Goal: Task Accomplishment & Management: Manage account settings

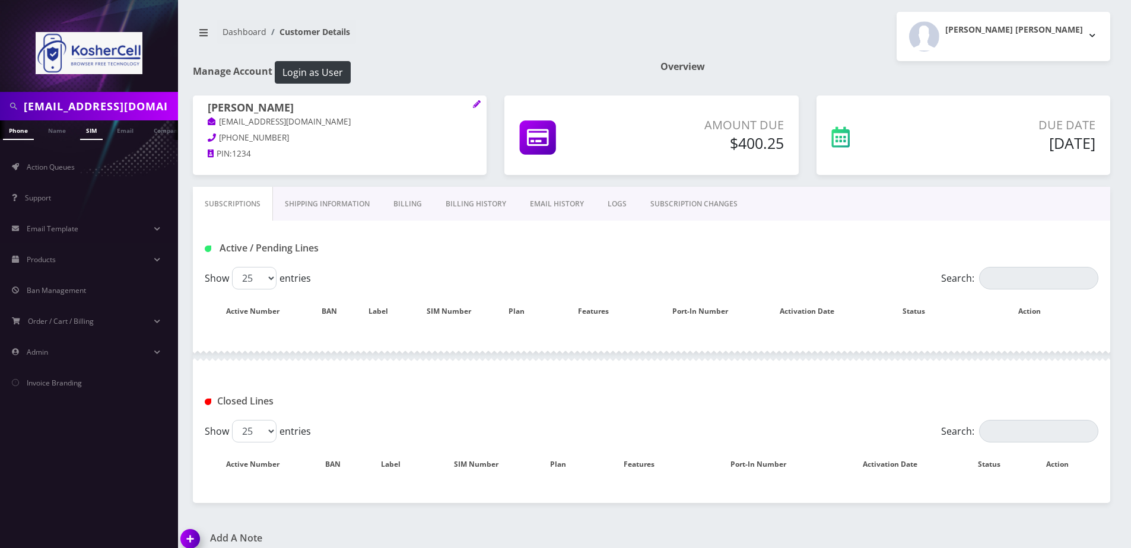
scroll to position [84, 0]
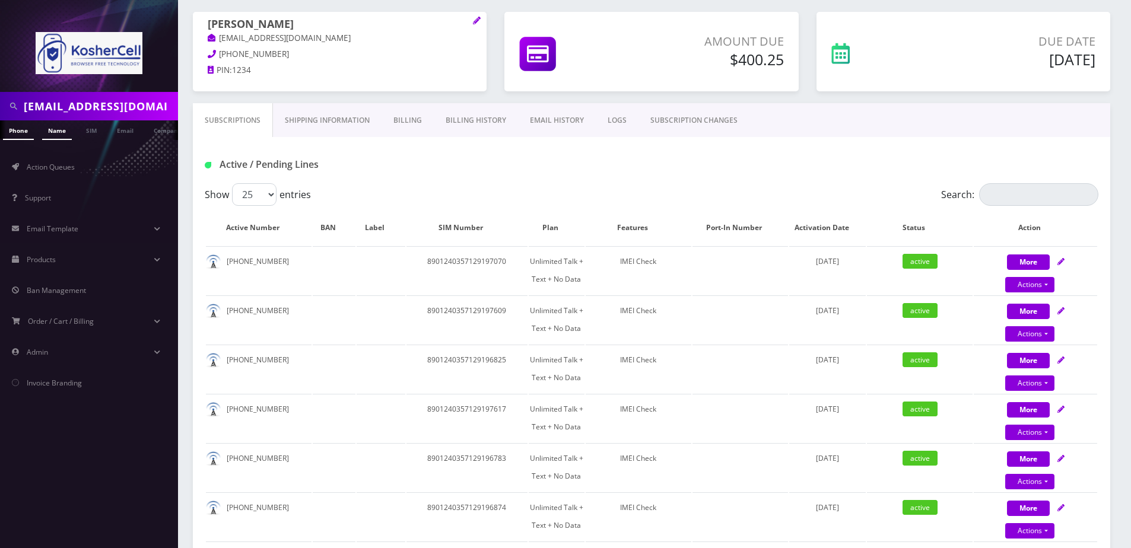
click at [62, 129] on link "Name" at bounding box center [57, 130] width 30 height 20
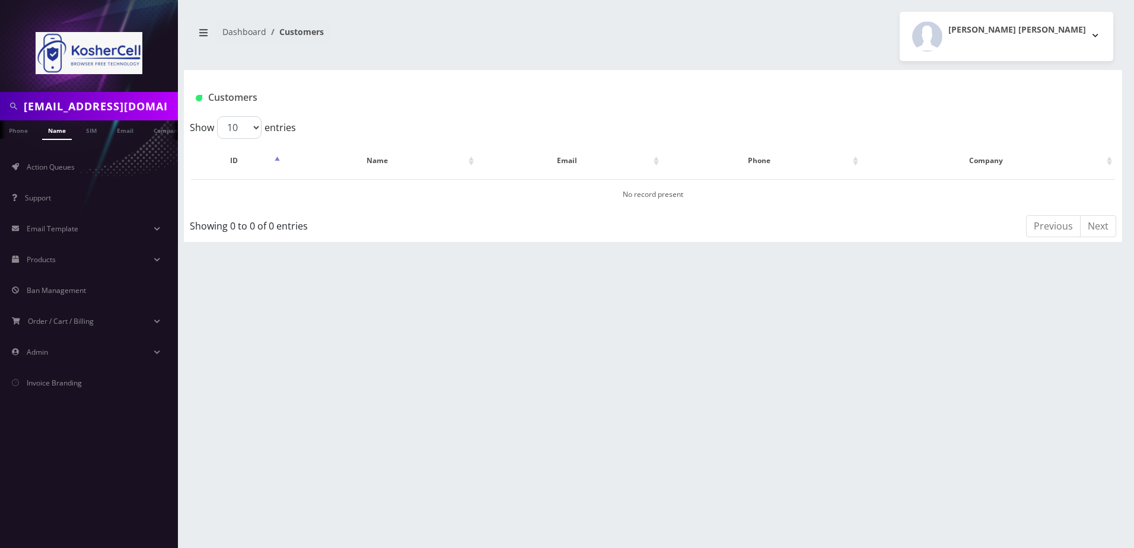
drag, startPoint x: 0, startPoint y: 0, endPoint x: 107, endPoint y: 103, distance: 148.6
click at [107, 103] on input "[EMAIL_ADDRESS][DOMAIN_NAME]" at bounding box center [99, 106] width 151 height 23
click at [107, 103] on input "info@ygosb.com" at bounding box center [99, 106] width 151 height 23
type input "moradian"
click at [58, 137] on link "Name" at bounding box center [57, 130] width 30 height 20
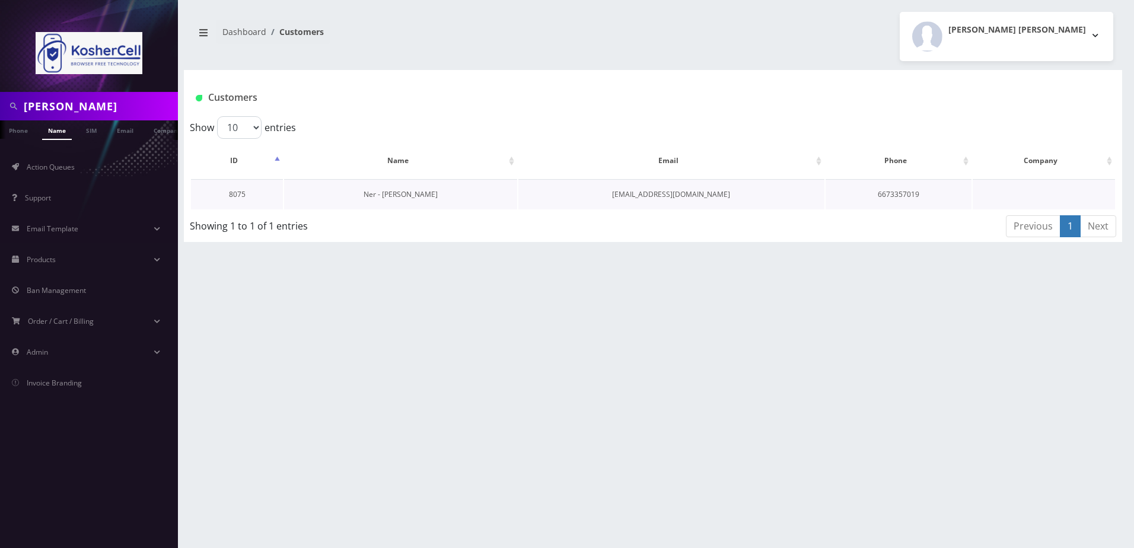
click at [414, 195] on link "Ner - Elazar Moradian" at bounding box center [401, 194] width 74 height 10
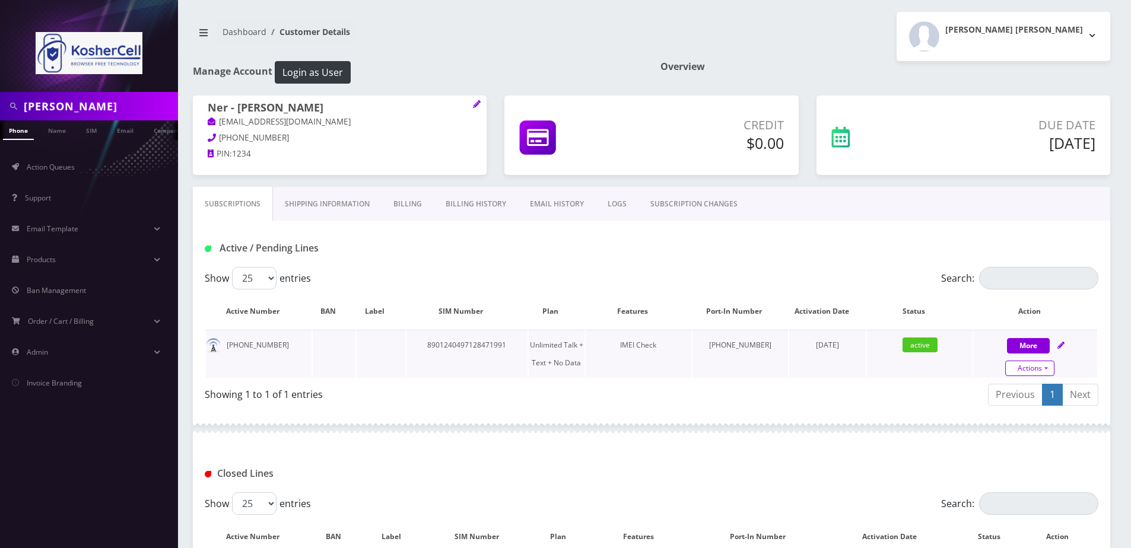
click at [1043, 361] on link "Actions" at bounding box center [1029, 368] width 49 height 15
select select "363"
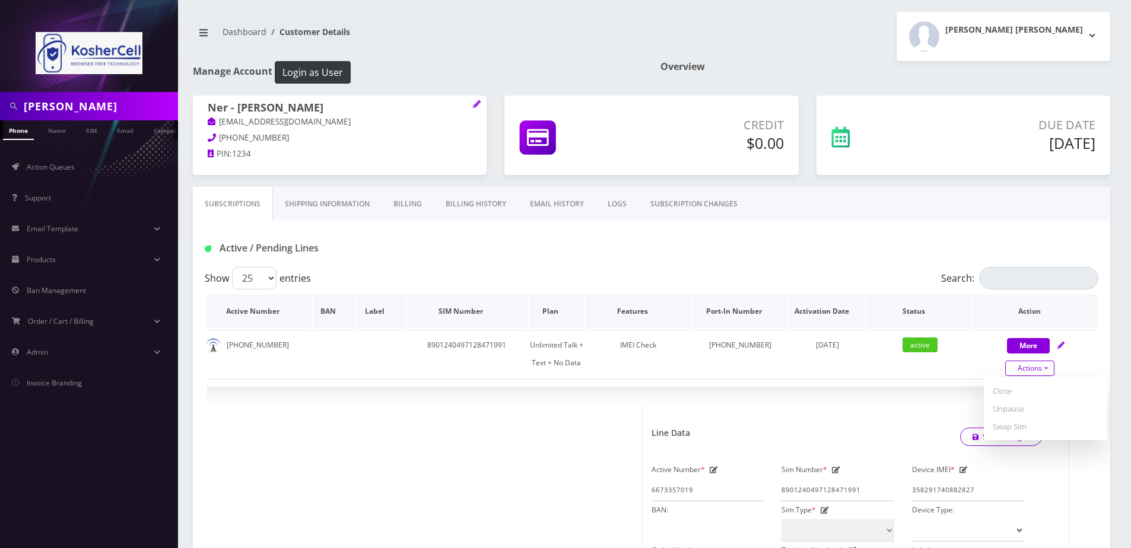
scroll to position [119, 0]
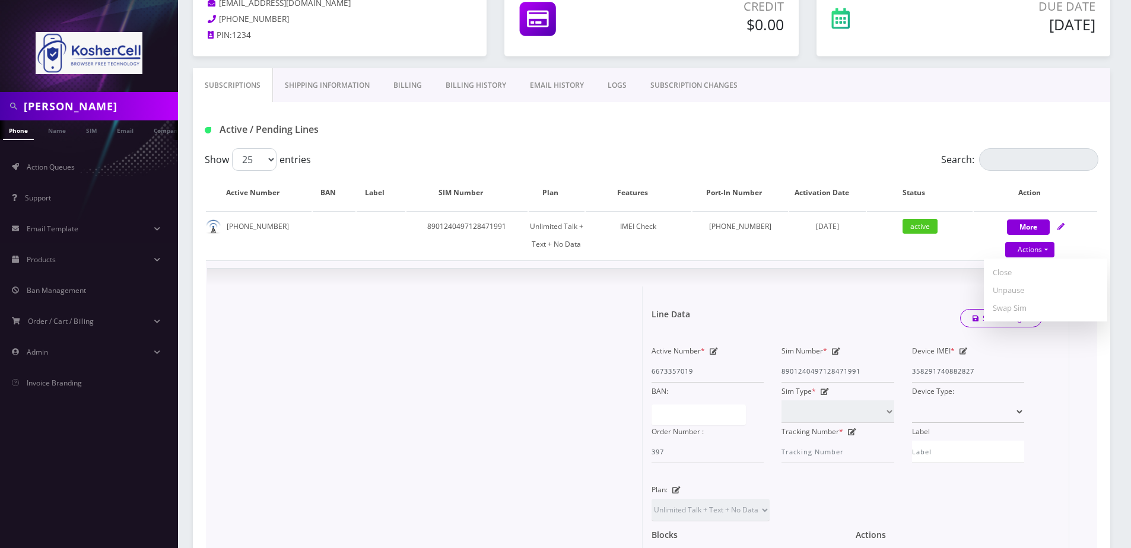
click at [839, 354] on icon at bounding box center [836, 351] width 8 height 7
click at [815, 373] on input "8901240497128471991" at bounding box center [837, 371] width 112 height 23
type input "8901240160128307389"
click at [999, 313] on link "Save Changes" at bounding box center [1001, 318] width 82 height 18
click at [0, 0] on div at bounding box center [0, 0] width 0 height 0
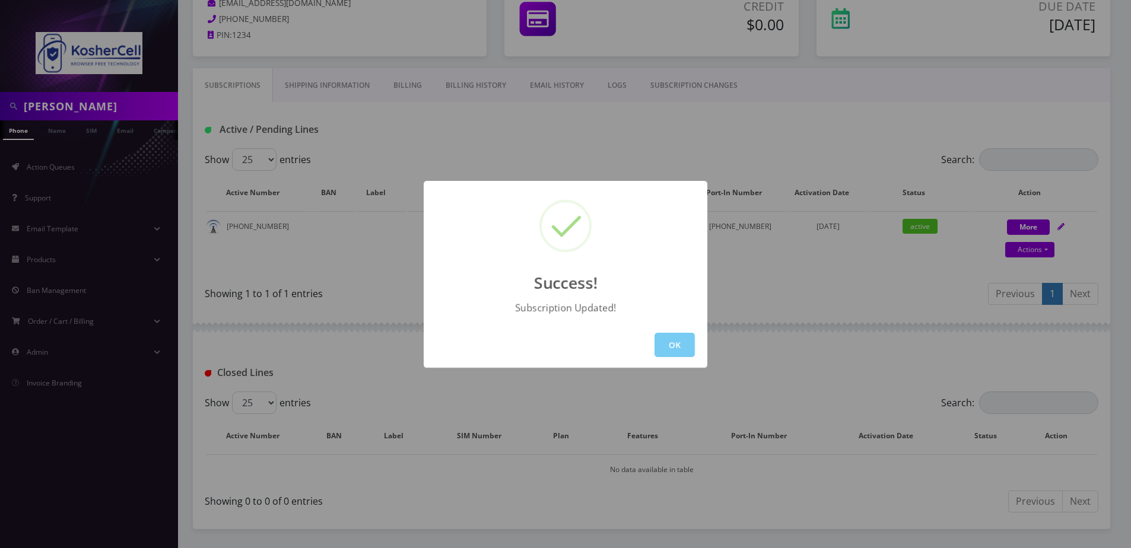
click at [664, 348] on button "OK" at bounding box center [674, 345] width 40 height 24
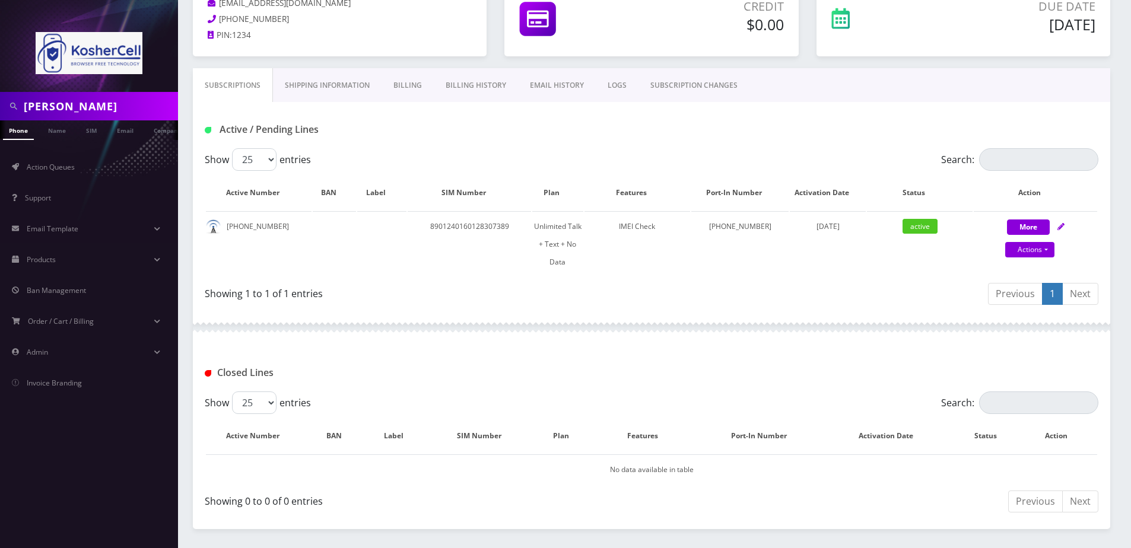
click at [94, 109] on input "moradian" at bounding box center [99, 106] width 151 height 23
paste input "5164391932"
type input "5164391932"
click at [12, 137] on link "Phone" at bounding box center [18, 130] width 31 height 20
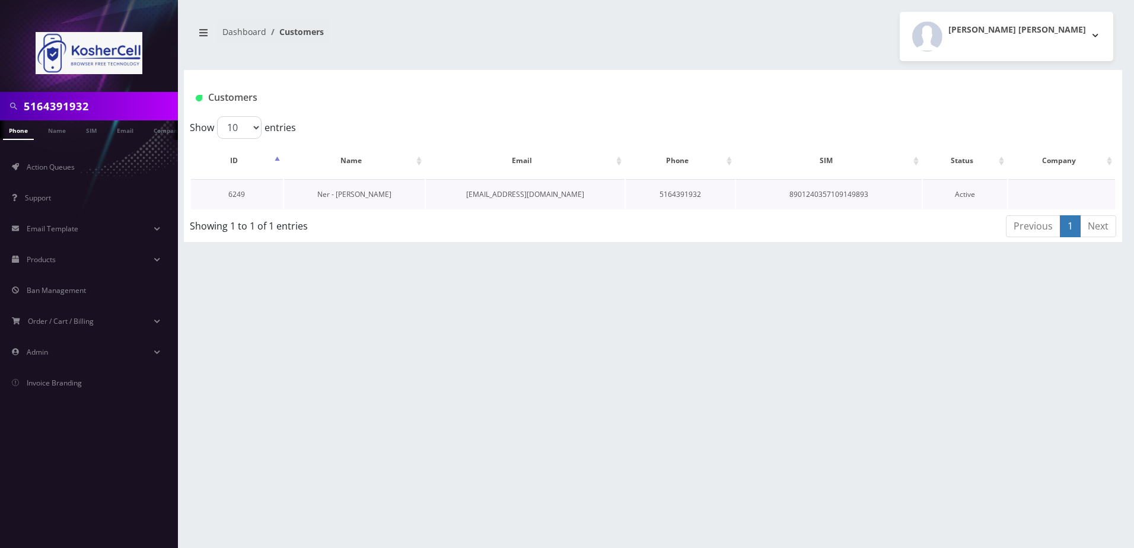
click at [350, 195] on link "Ner - [PERSON_NAME]" at bounding box center [354, 194] width 74 height 10
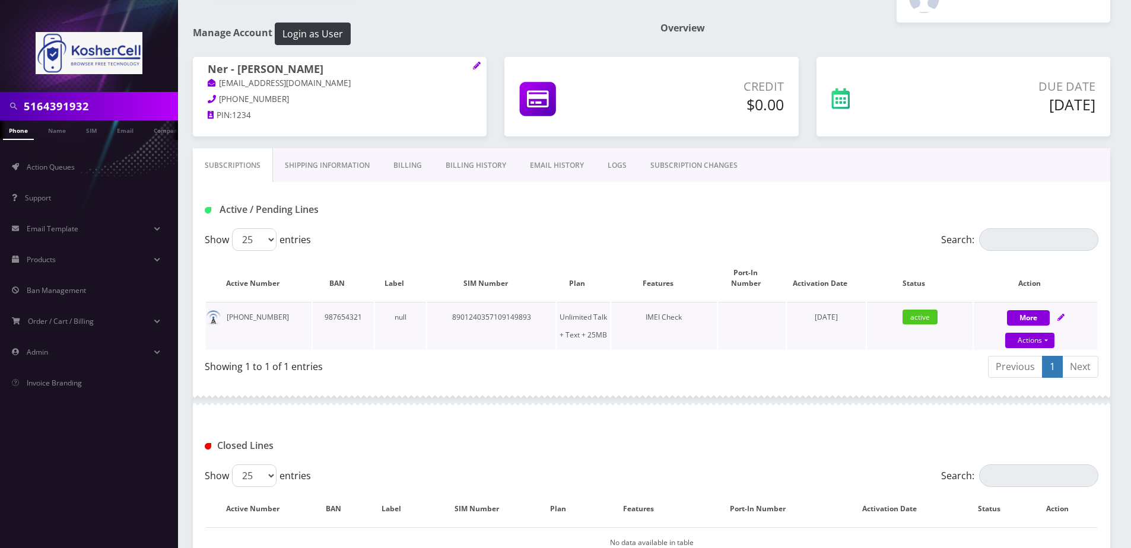
scroll to position [59, 0]
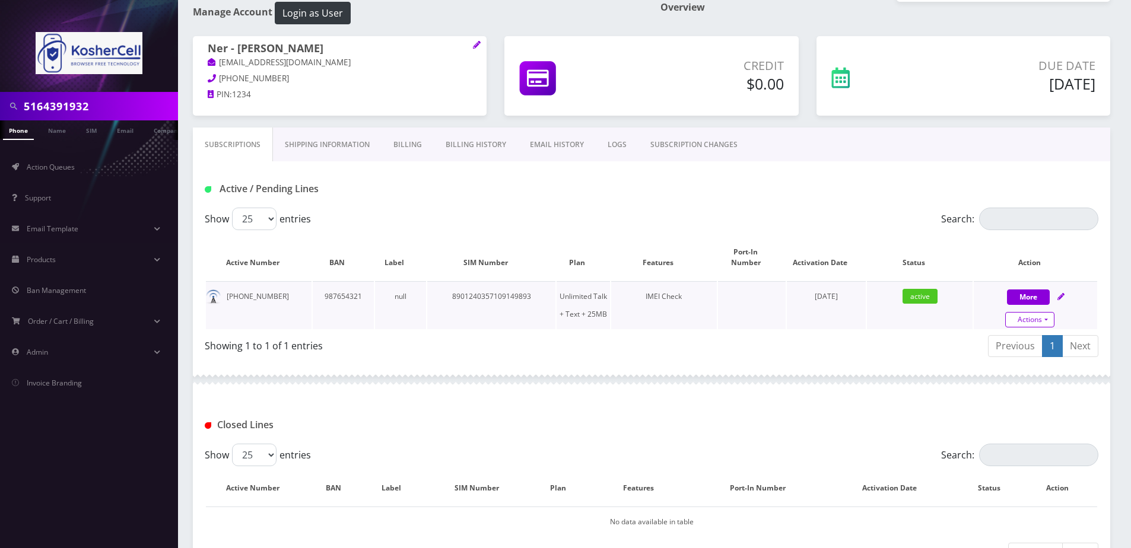
click at [1028, 312] on link "Actions" at bounding box center [1029, 319] width 49 height 15
select select "364"
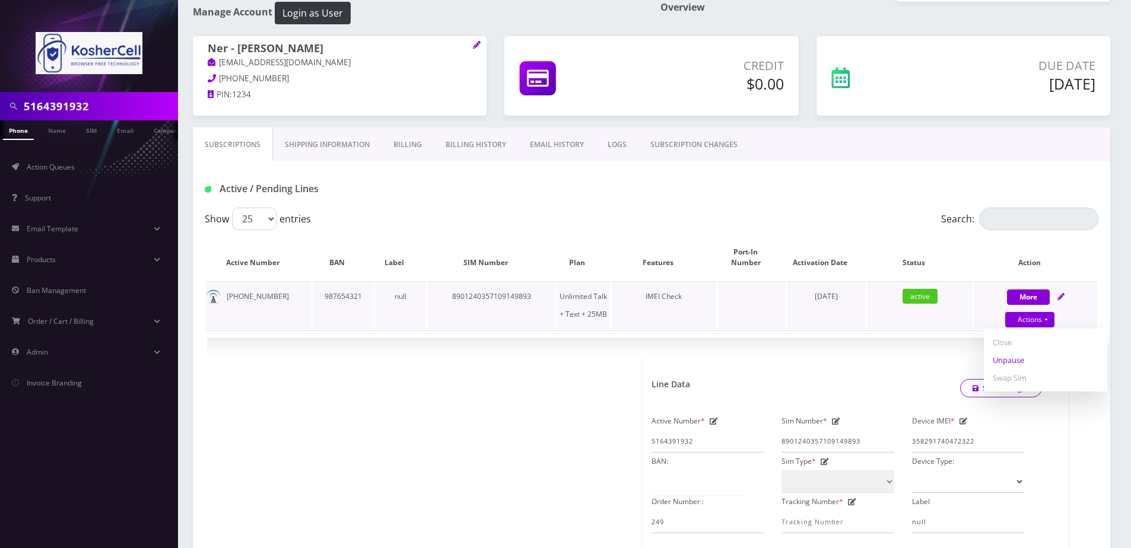
click at [1009, 351] on link "Unpause" at bounding box center [1045, 360] width 123 height 18
select select "364"
click at [1015, 312] on link "Actions" at bounding box center [1029, 319] width 49 height 15
click at [450, 330] on td "× Line Data Save Changes Active Number * 5164391932 Sim Number * [TECHNICAL_ID]…" at bounding box center [651, 556] width 891 height 453
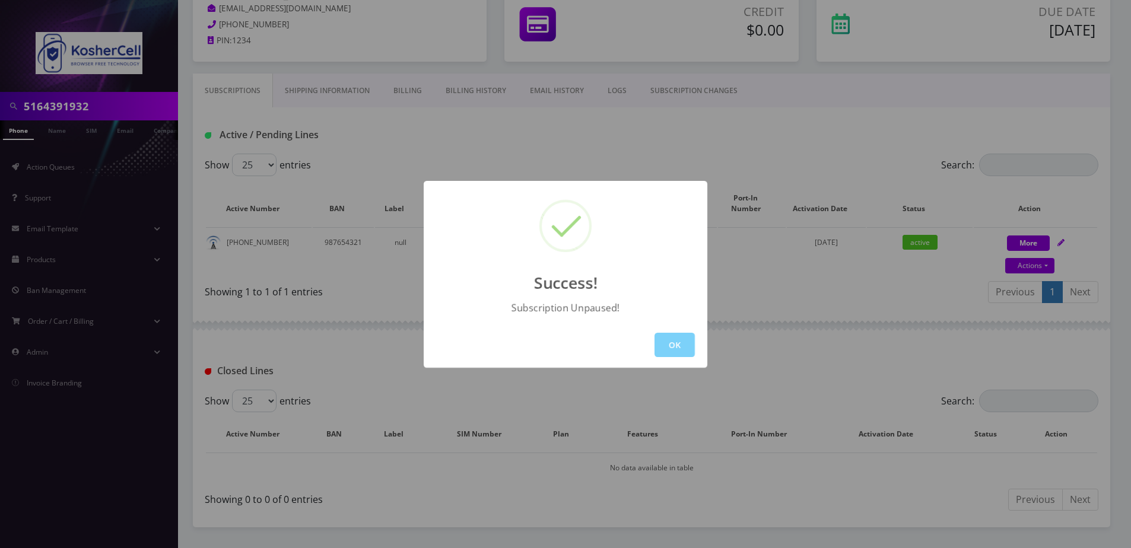
scroll to position [139, 0]
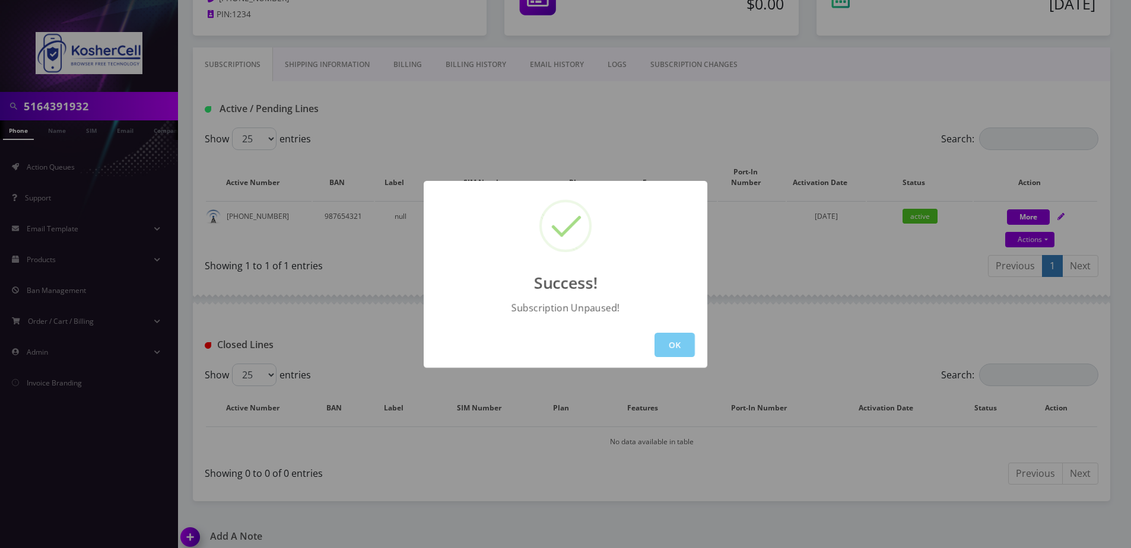
click at [675, 354] on button "OK" at bounding box center [674, 345] width 40 height 24
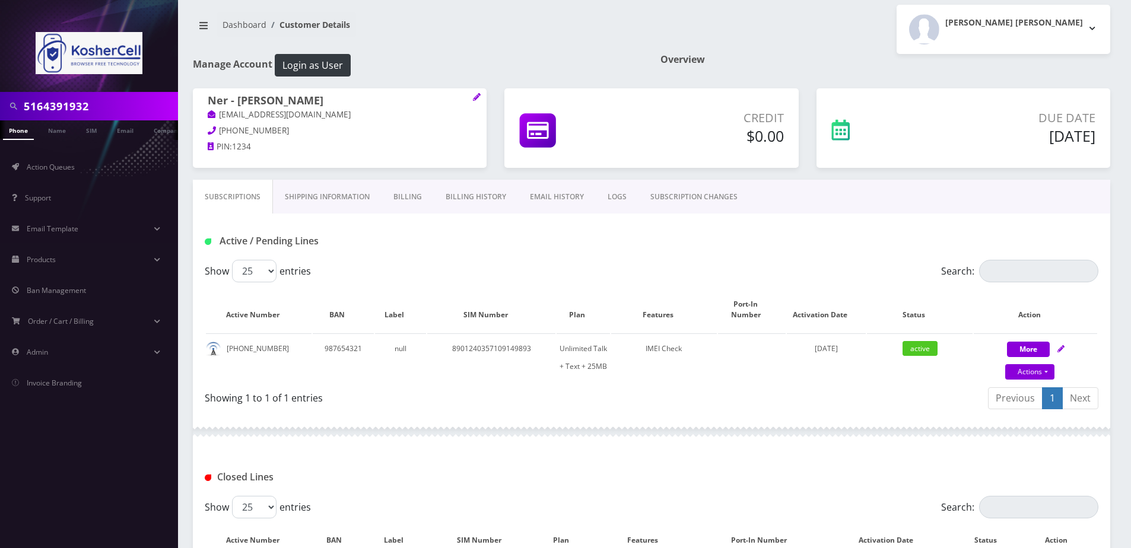
scroll to position [0, 0]
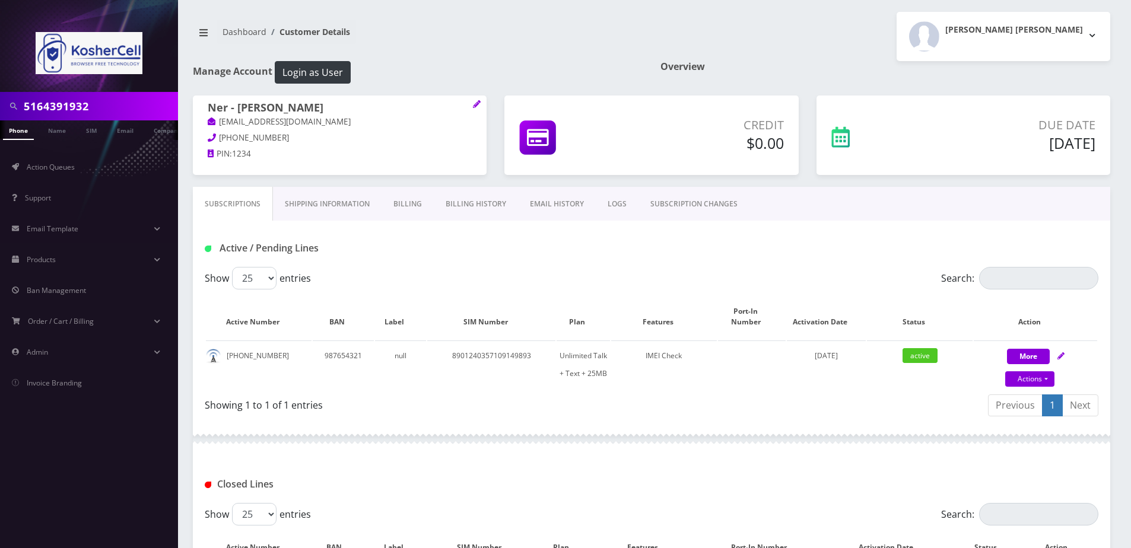
click at [986, 189] on div "Subscriptions Shipping Information Billing Billing History EMAIL HISTORY LOGS S…" at bounding box center [651, 204] width 917 height 34
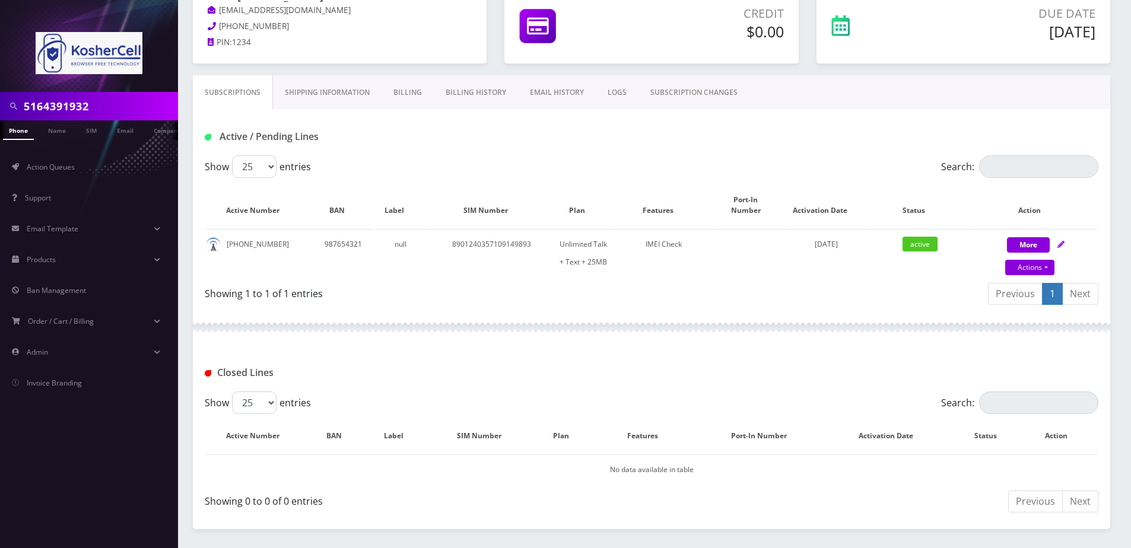
scroll to position [119, 0]
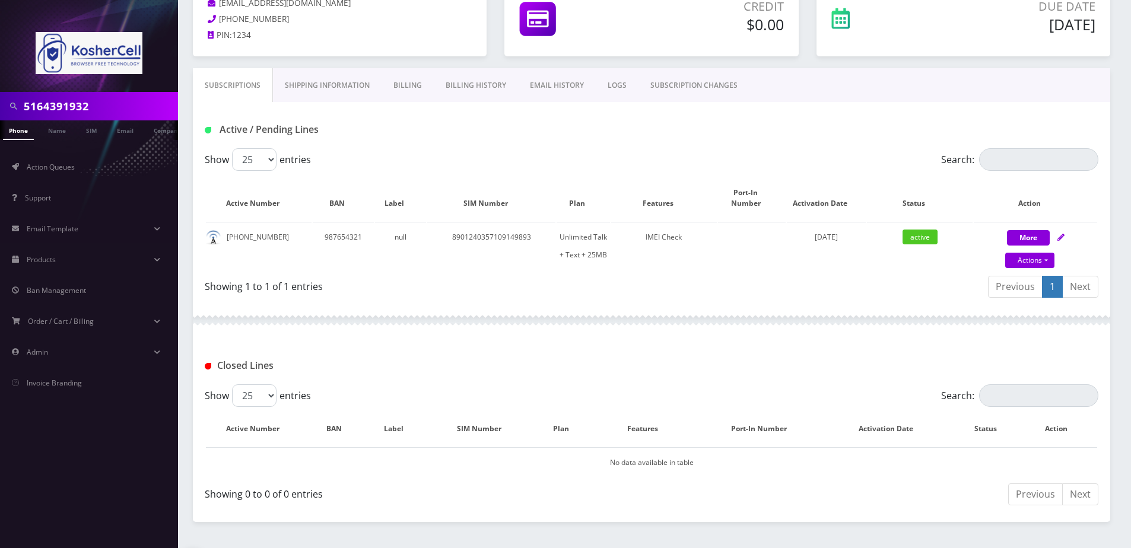
click at [654, 487] on div "Previous Next" at bounding box center [874, 496] width 447 height 28
click at [997, 356] on div "Closed Lines" at bounding box center [651, 366] width 911 height 20
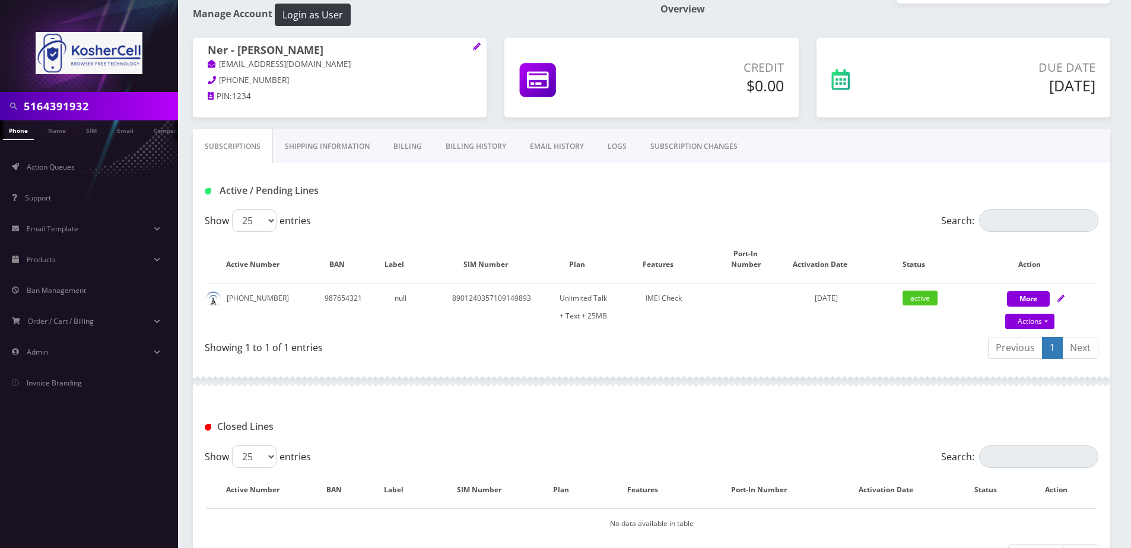
scroll to position [0, 0]
